Goal: Check status: Check status

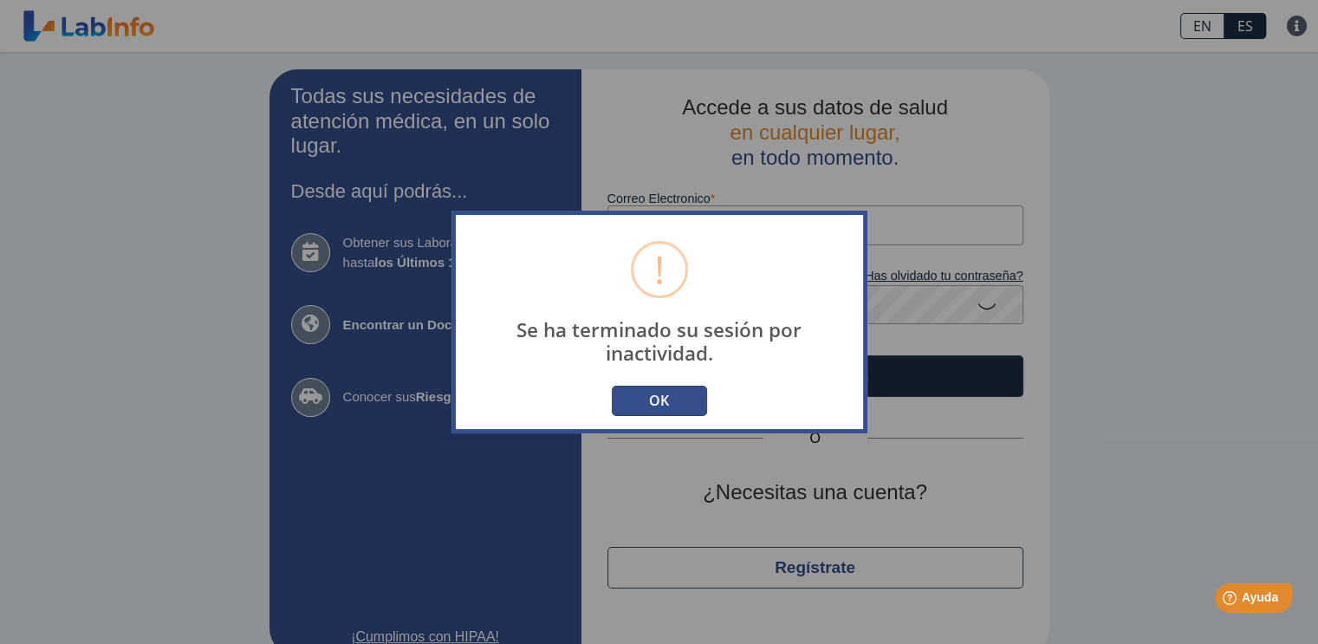
click at [666, 399] on button "OK" at bounding box center [659, 401] width 95 height 30
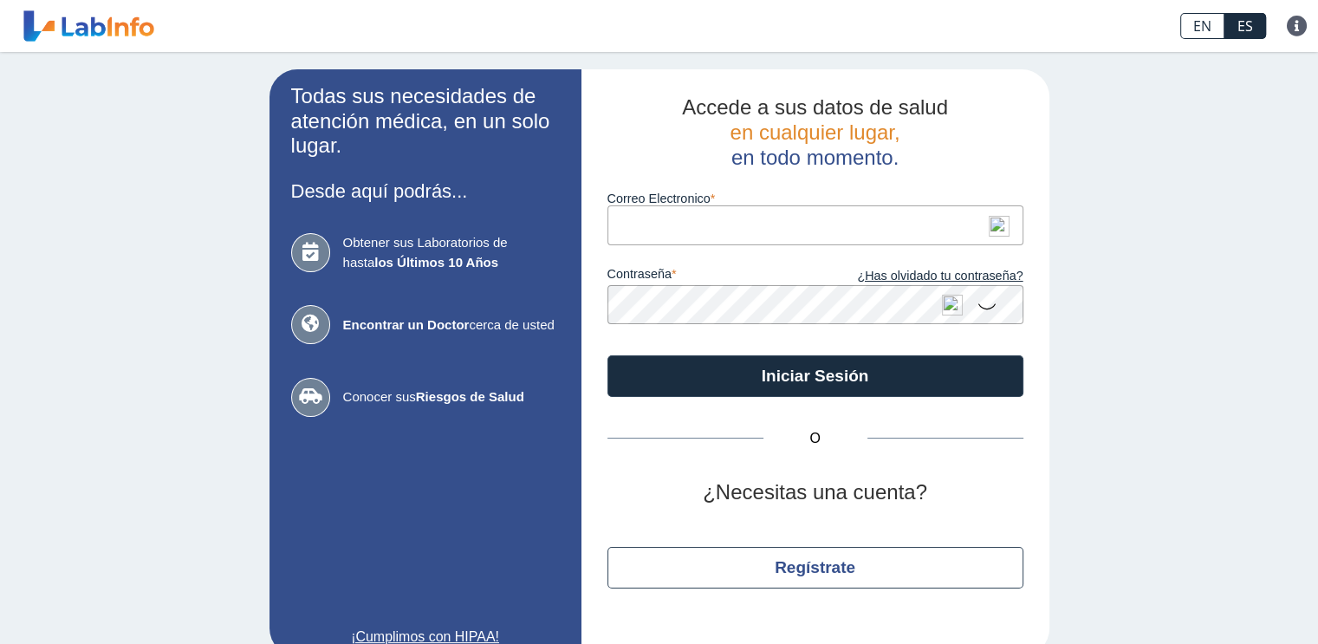
type input "[EMAIL_ADDRESS][DOMAIN_NAME]"
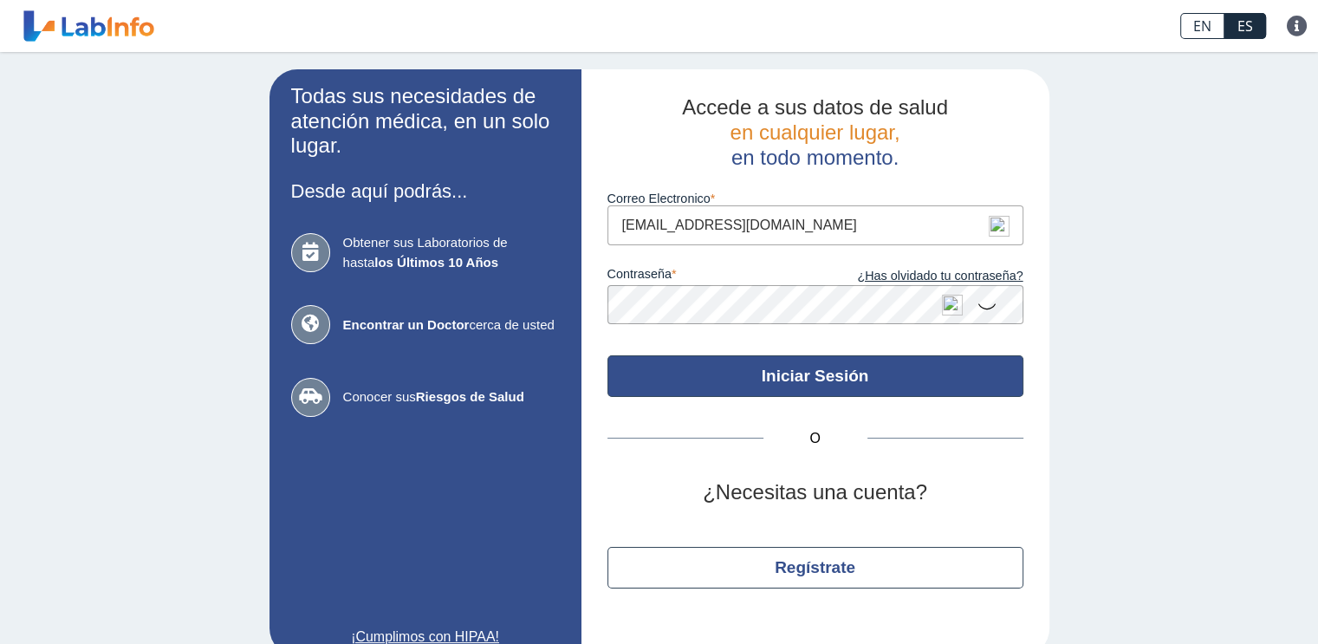
click at [835, 378] on button "Iniciar Sesión" at bounding box center [815, 376] width 416 height 42
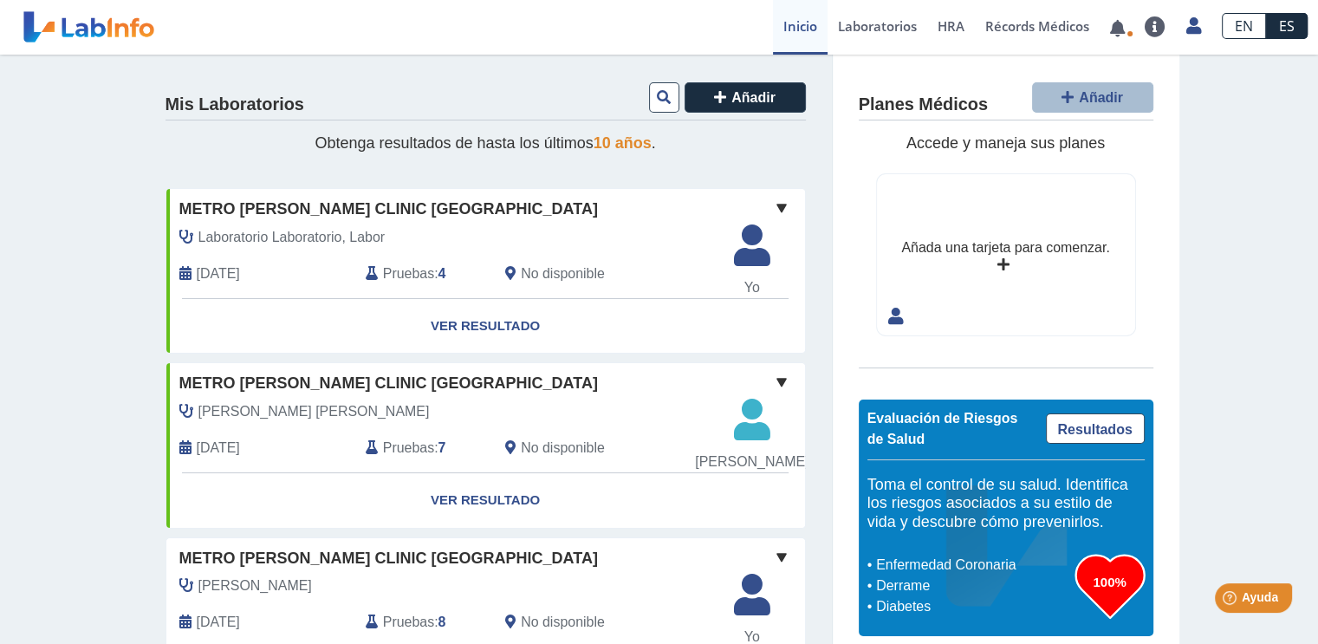
click at [493, 327] on link "Ver Resultado" at bounding box center [485, 326] width 638 height 55
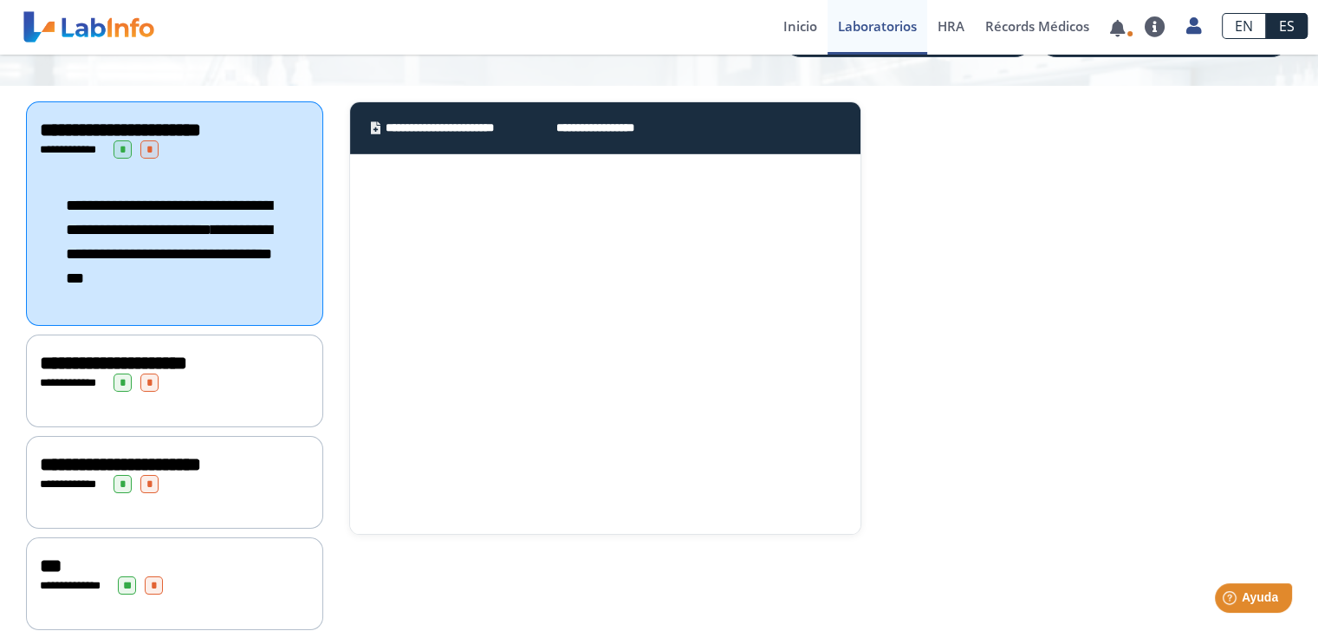
scroll to position [205, 0]
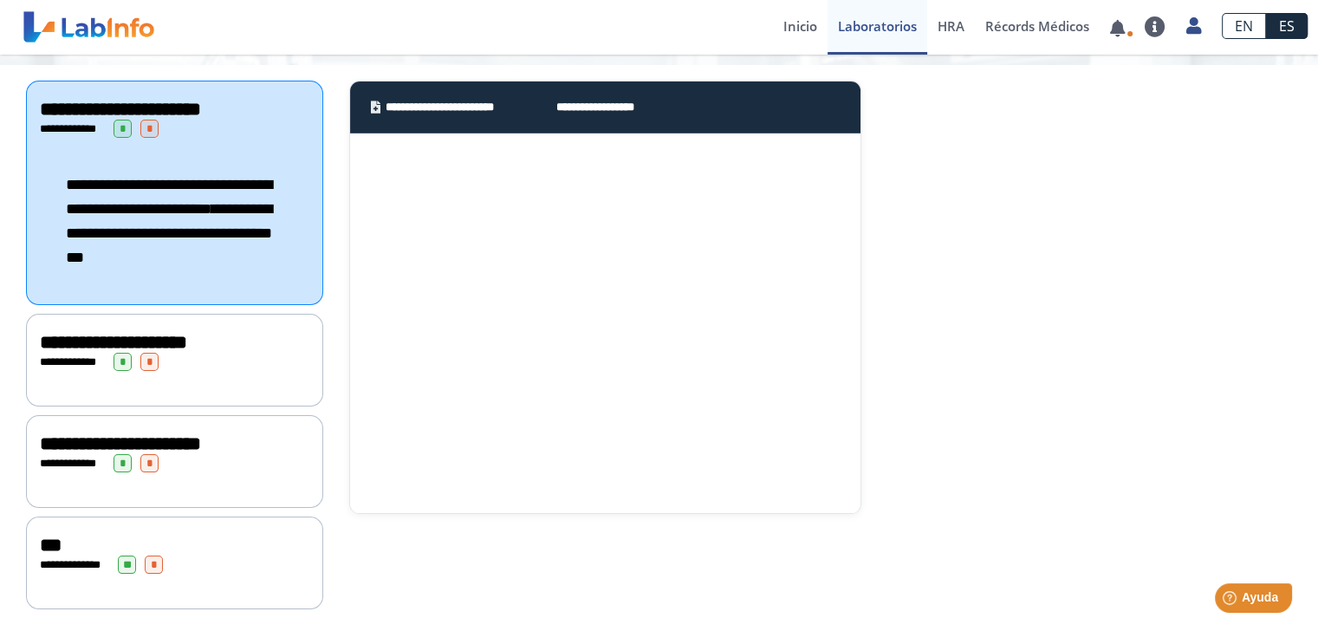
click at [880, 69] on link "Lab List" at bounding box center [892, 81] width 130 height 52
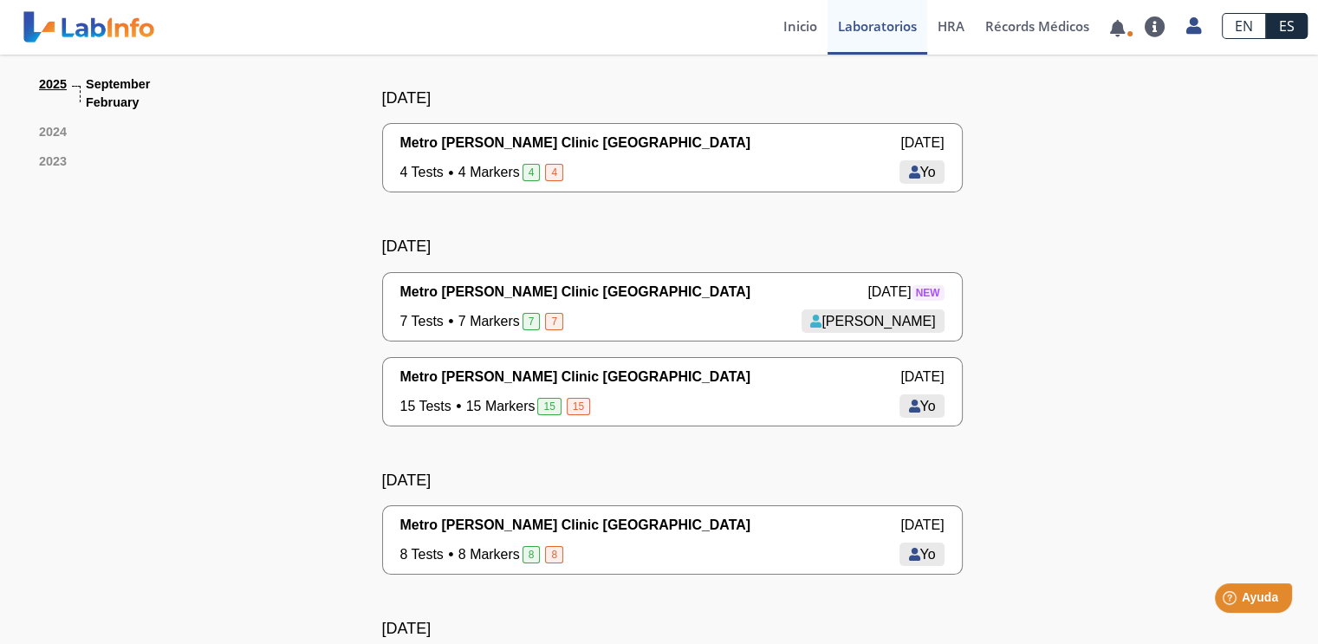
click at [615, 166] on div "4 Tests 4 Markers 4 [DEMOGRAPHIC_DATA] Yo" at bounding box center [672, 172] width 544 height 21
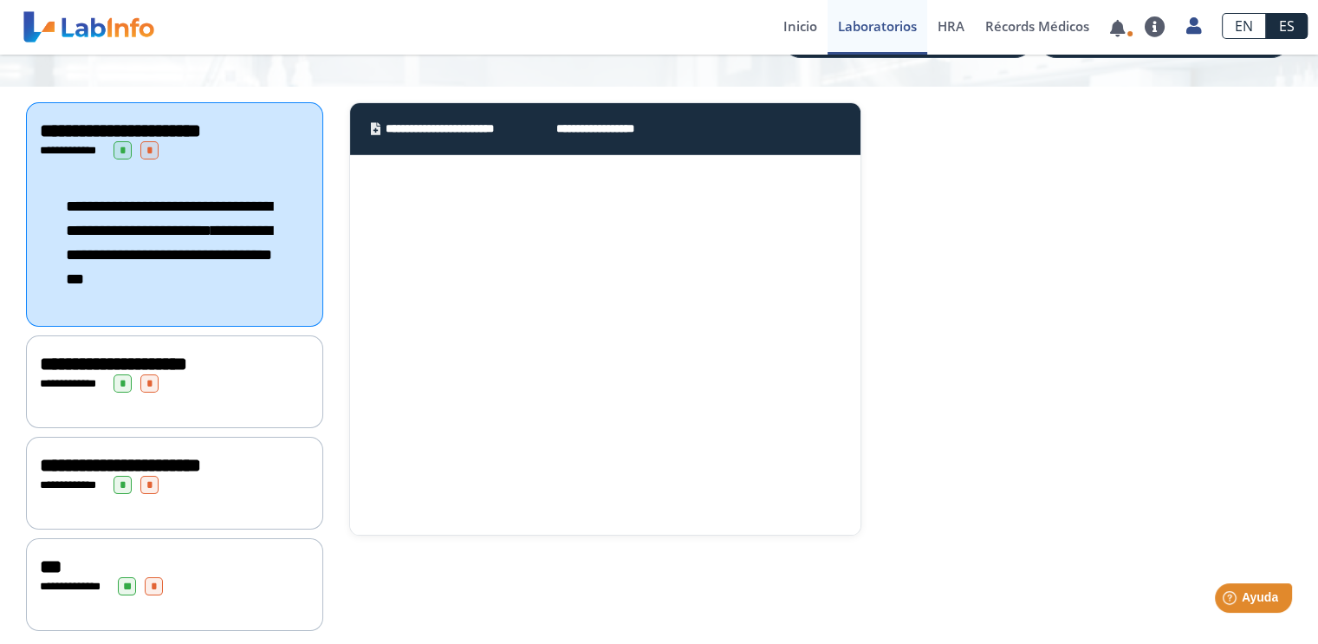
scroll to position [205, 0]
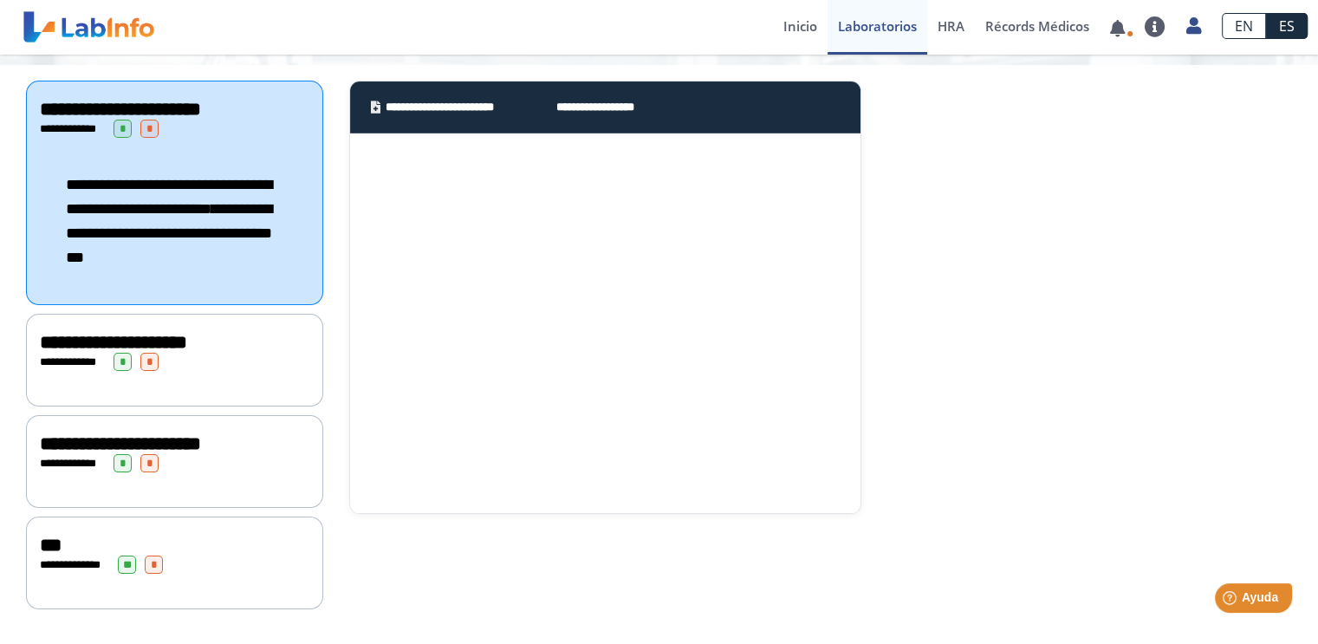
click at [97, 434] on span "**********" at bounding box center [120, 443] width 161 height 19
